Goal: Task Accomplishment & Management: Complete application form

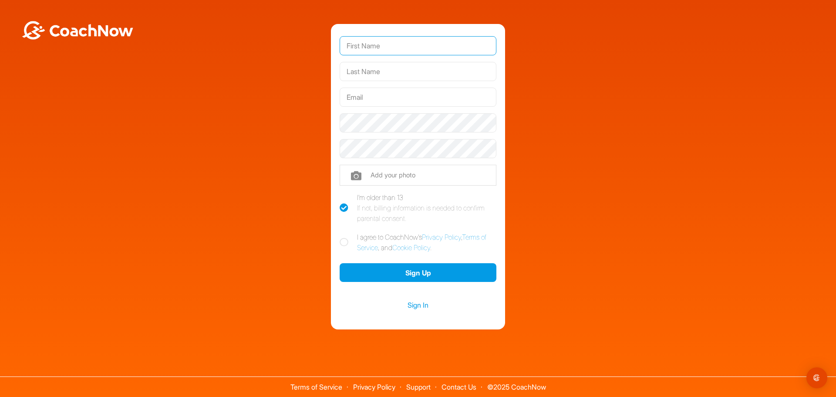
click at [381, 44] on input "text" at bounding box center [418, 45] width 157 height 19
type input "Nate"
type input "Kappes"
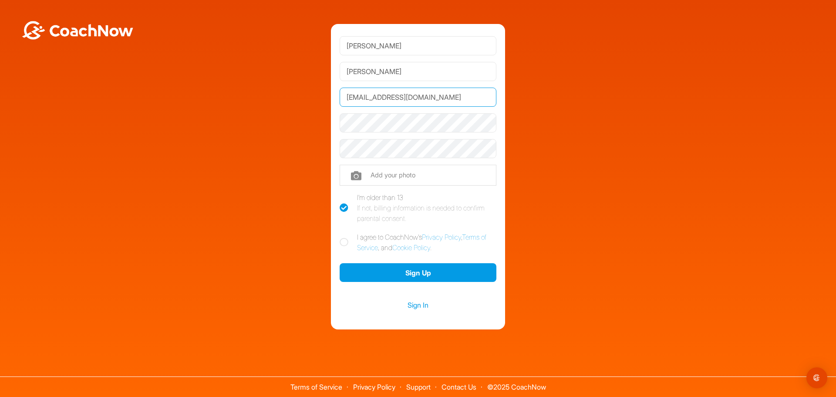
drag, startPoint x: 421, startPoint y: 96, endPoint x: 299, endPoint y: 92, distance: 122.4
click at [300, 92] on div "Nate Kappes kappesnk@gmail.com Phone +1 Phone Number (so your coach can contact…" at bounding box center [417, 176] width 827 height 305
type input "n"
type input "nate.kappes@naplesesplanadegcc.com"
click at [346, 241] on icon at bounding box center [344, 242] width 9 height 9
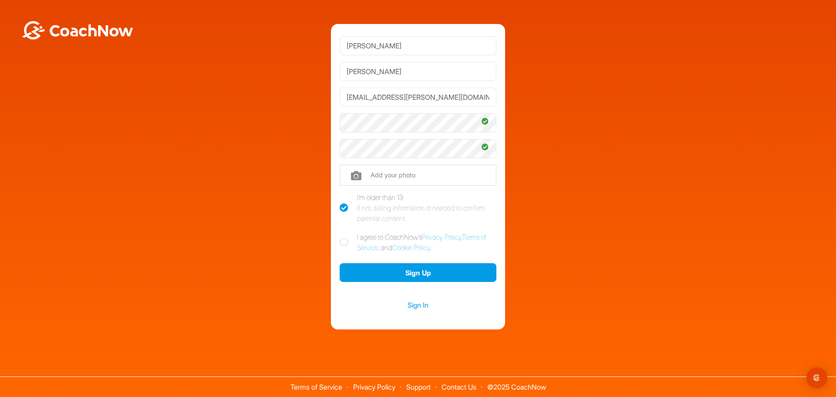
click at [345, 237] on input "I agree to CoachNow's Privacy Policy , Terms of Service , and Cookie Policy ." at bounding box center [343, 235] width 6 height 6
checkbox input "true"
click at [397, 273] on button "Sign Up" at bounding box center [418, 272] width 157 height 19
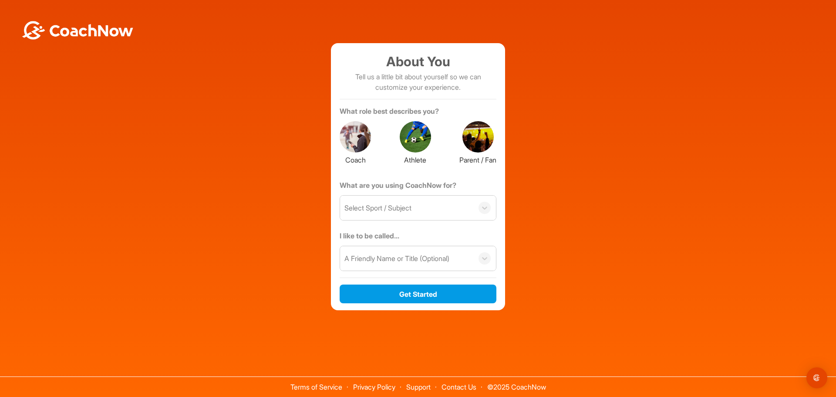
click at [360, 141] on div at bounding box center [355, 136] width 31 height 31
click at [373, 207] on div "Select Sport / Subject" at bounding box center [377, 207] width 67 height 10
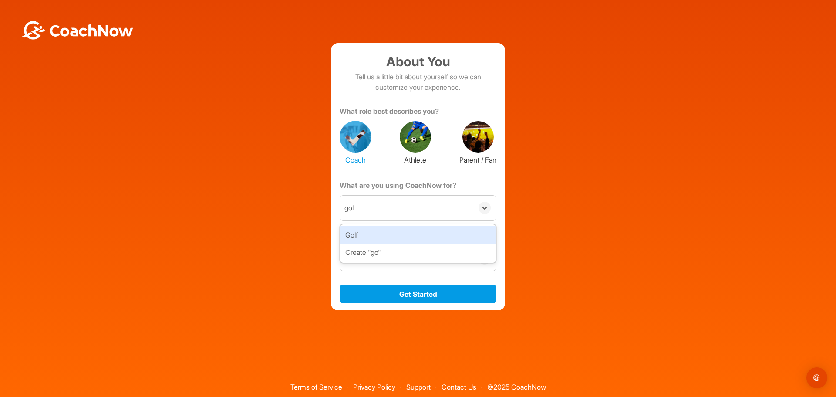
type input "golf"
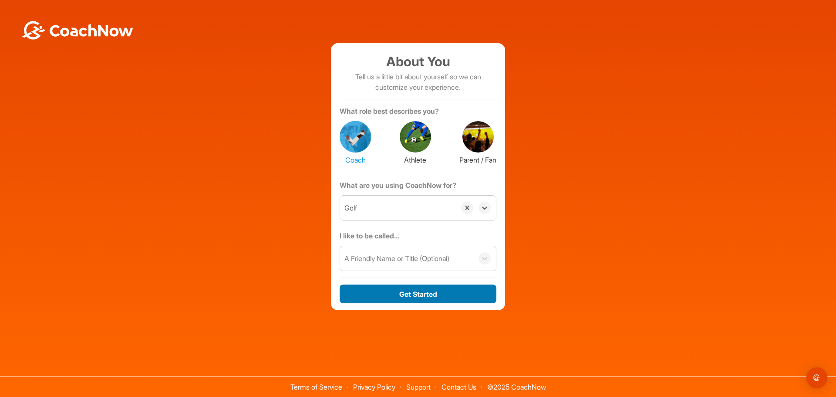
click at [402, 293] on button "Get Started" at bounding box center [418, 293] width 157 height 19
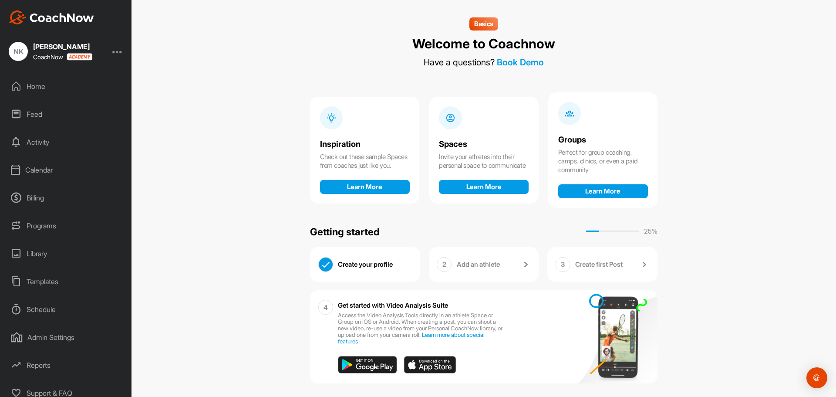
click at [39, 308] on div "Schedule" at bounding box center [66, 309] width 123 height 22
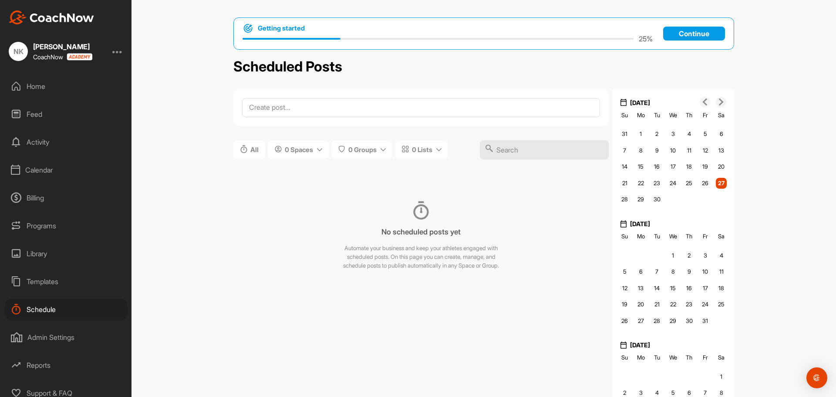
click at [33, 167] on div "Calendar" at bounding box center [66, 170] width 123 height 22
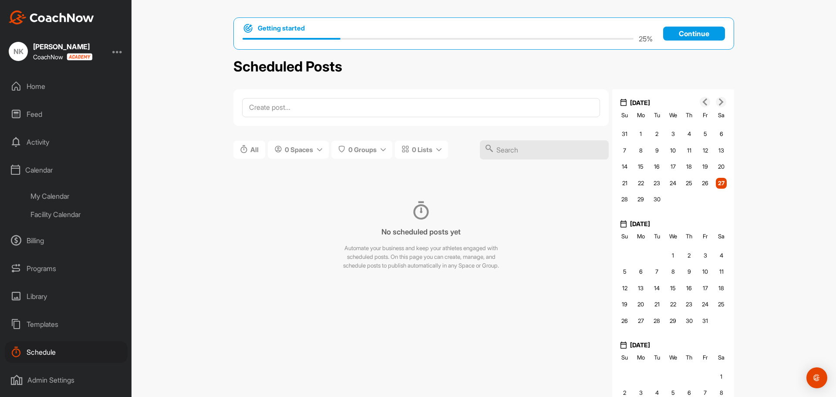
click at [44, 195] on div "My Calendar" at bounding box center [75, 196] width 103 height 18
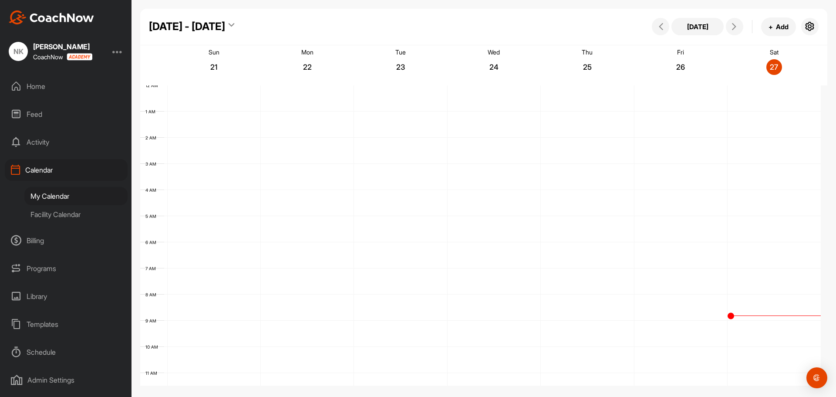
scroll to position [151, 0]
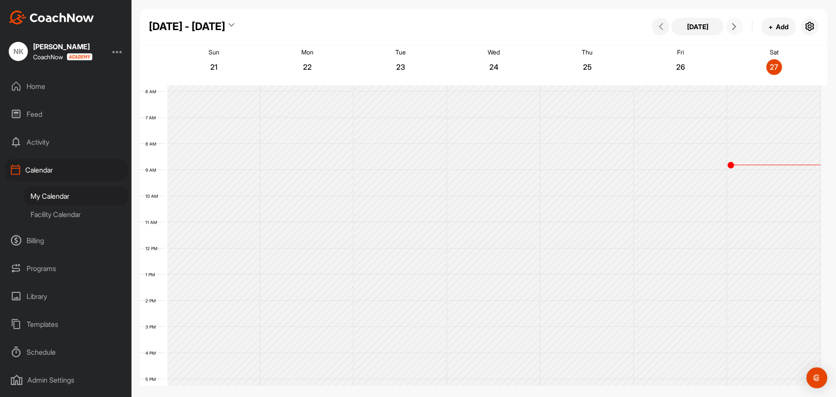
click at [734, 27] on icon at bounding box center [733, 26] width 7 height 7
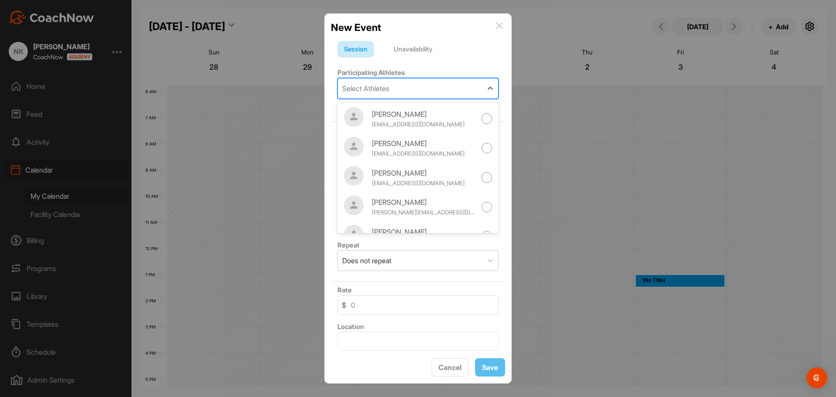
click at [368, 89] on div "Select Athletes" at bounding box center [365, 88] width 47 height 10
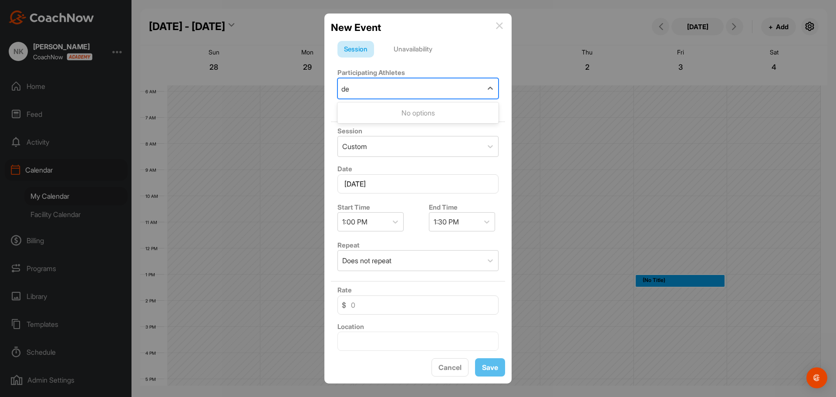
type input "d"
type input "b"
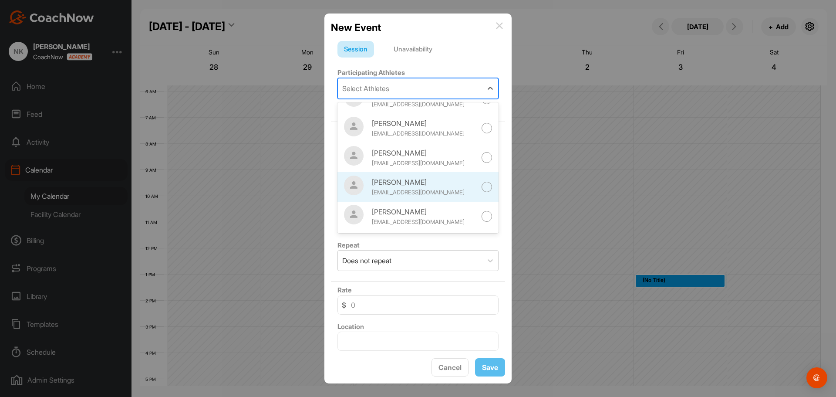
scroll to position [0, 0]
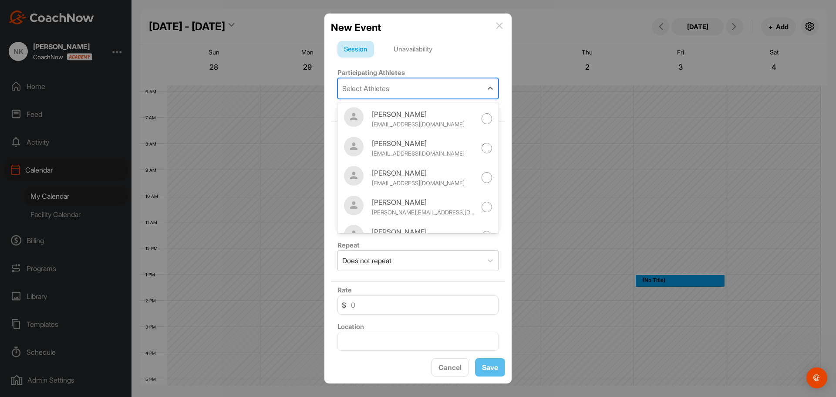
click at [424, 243] on div "Repeat Does not repeat" at bounding box center [418, 255] width 174 height 38
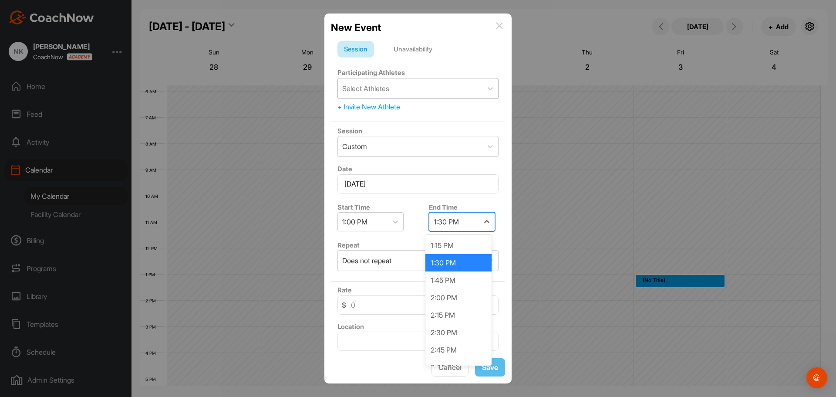
click at [458, 225] on div "1:30 PM" at bounding box center [454, 221] width 50 height 18
click at [449, 276] on div "1:45 PM" at bounding box center [458, 279] width 66 height 17
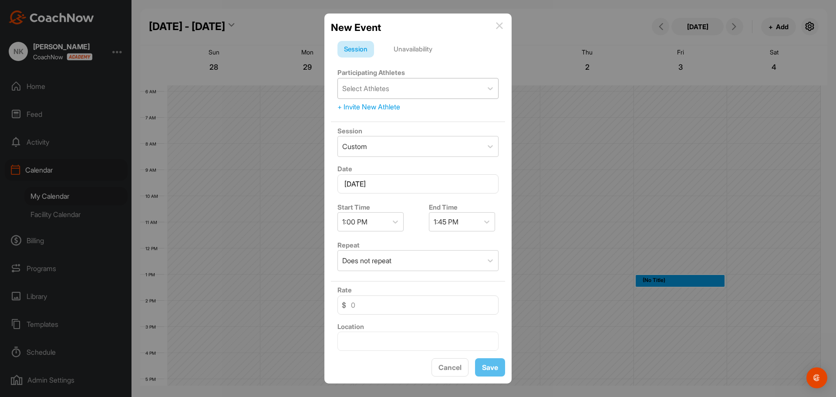
click at [406, 239] on div "Repeat Does not repeat" at bounding box center [418, 255] width 174 height 38
click at [461, 369] on button "Cancel" at bounding box center [449, 367] width 37 height 19
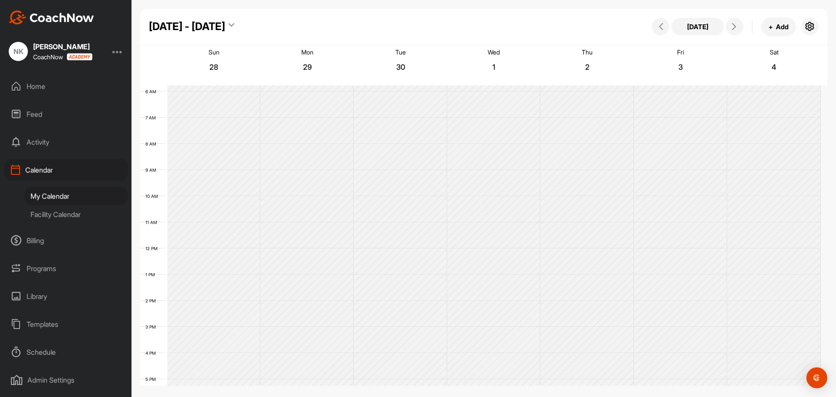
drag, startPoint x: 448, startPoint y: 2, endPoint x: 606, endPoint y: 12, distance: 157.9
click at [606, 12] on div "[DATE] - [DATE] [DATE] + Add" at bounding box center [483, 27] width 687 height 37
